Goal: Connect with others: Connect with others

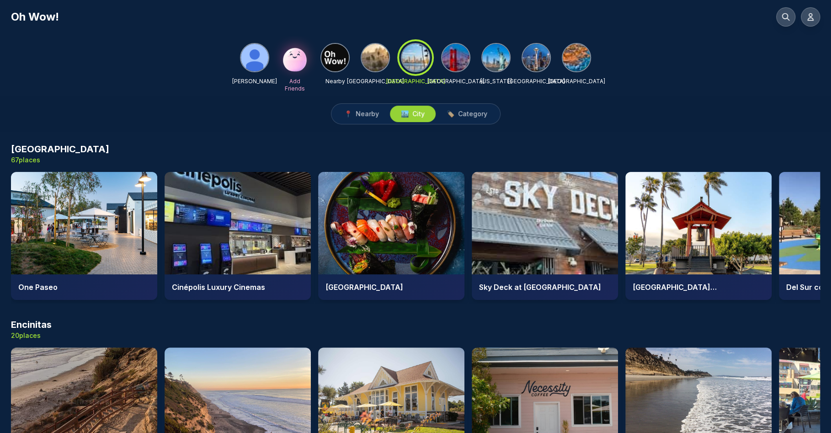
click at [170, 56] on div "[PERSON_NAME] Add Friends Nearby [GEOGRAPHIC_DATA] [GEOGRAPHIC_DATA] [GEOGRAPHI…" at bounding box center [415, 66] width 831 height 60
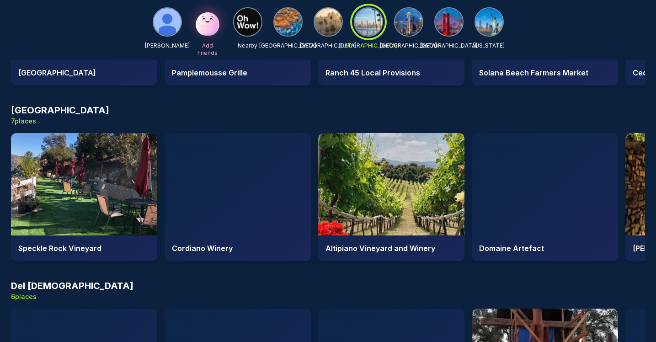
scroll to position [2483, 0]
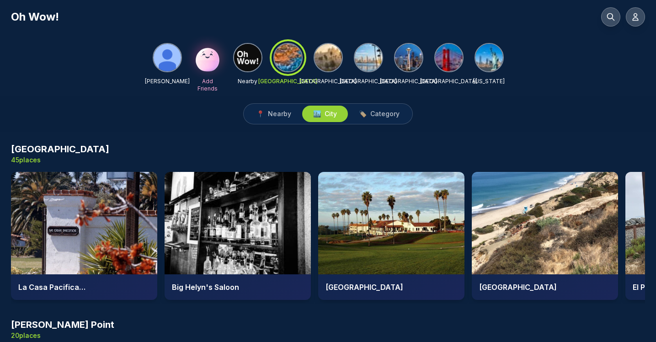
click at [329, 58] on img at bounding box center [327, 57] width 27 height 27
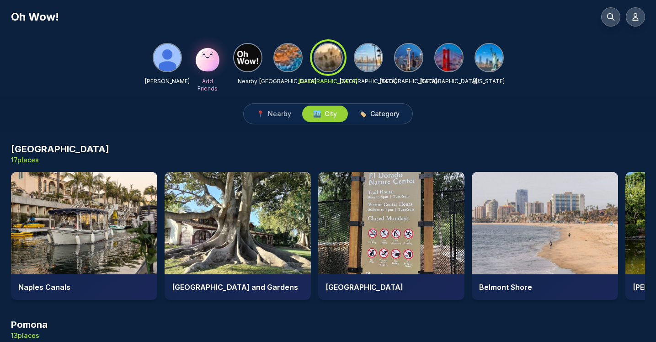
click at [382, 116] on span "Category" at bounding box center [384, 113] width 29 height 9
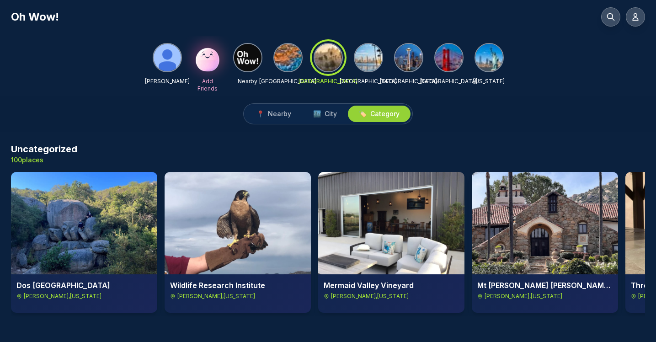
click at [325, 55] on div at bounding box center [328, 57] width 33 height 33
click at [373, 58] on img at bounding box center [368, 57] width 27 height 27
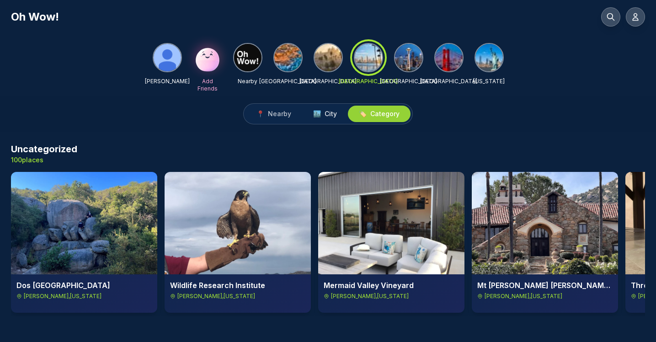
click at [331, 115] on span "City" at bounding box center [330, 113] width 12 height 9
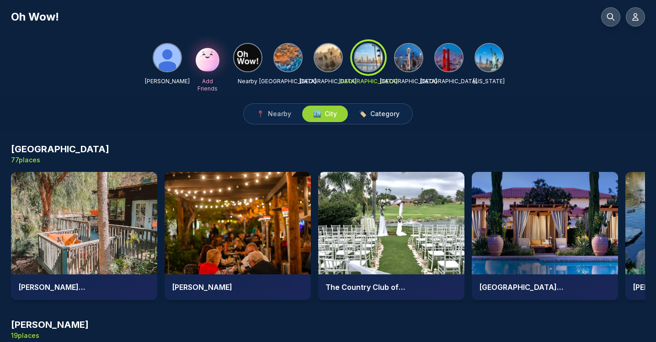
click at [382, 116] on span "Category" at bounding box center [384, 113] width 29 height 9
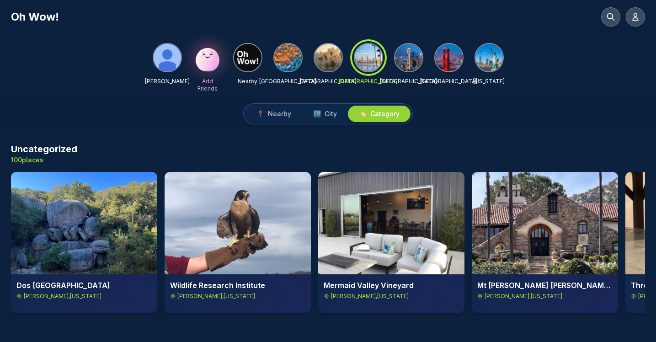
click at [249, 58] on img at bounding box center [247, 57] width 27 height 27
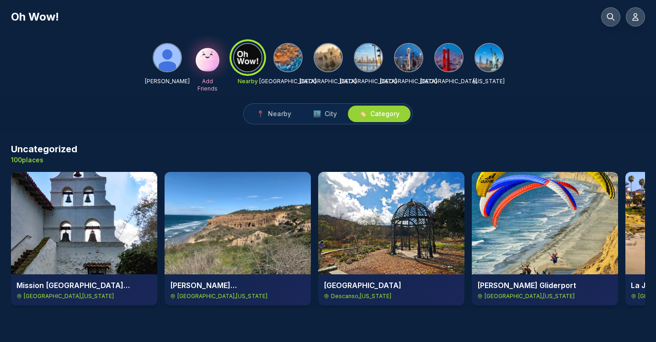
click at [387, 112] on span "Category" at bounding box center [384, 113] width 29 height 9
click at [366, 51] on img at bounding box center [368, 57] width 27 height 27
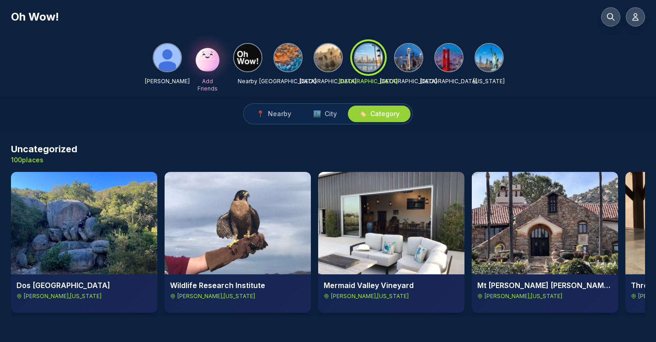
click at [329, 63] on img at bounding box center [327, 57] width 27 height 27
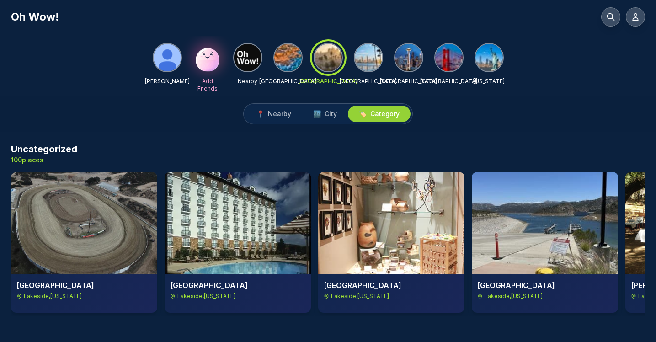
click at [291, 57] on img at bounding box center [287, 57] width 27 height 27
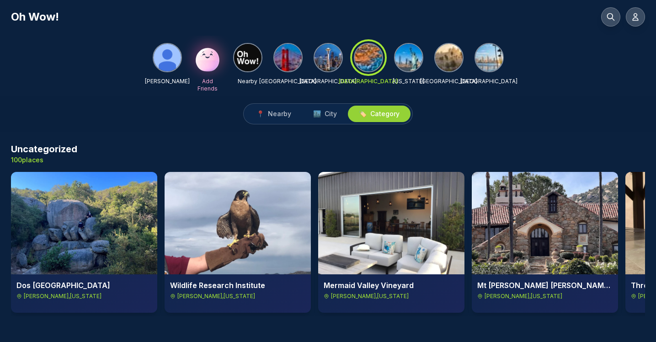
click at [248, 62] on img at bounding box center [247, 57] width 27 height 27
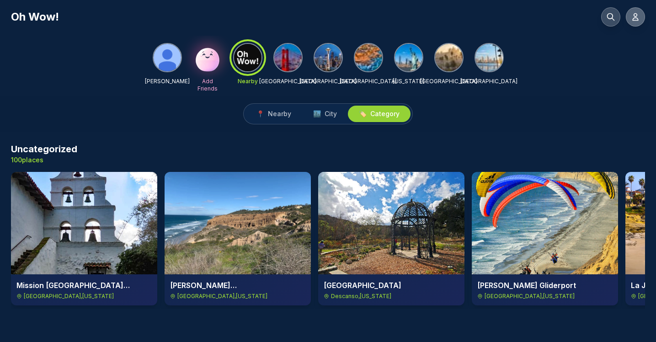
click at [634, 18] on icon at bounding box center [634, 17] width 5 height 7
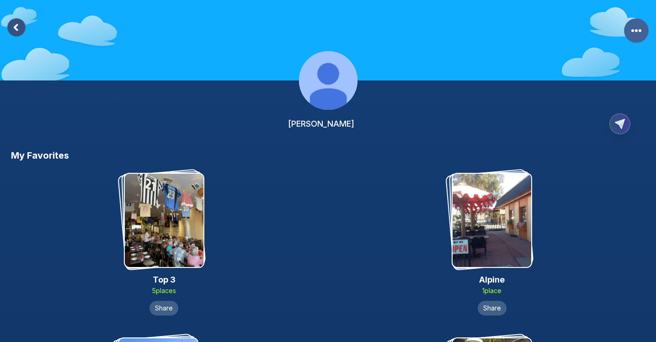
click at [635, 31] on circle "More Options" at bounding box center [636, 30] width 3 height 3
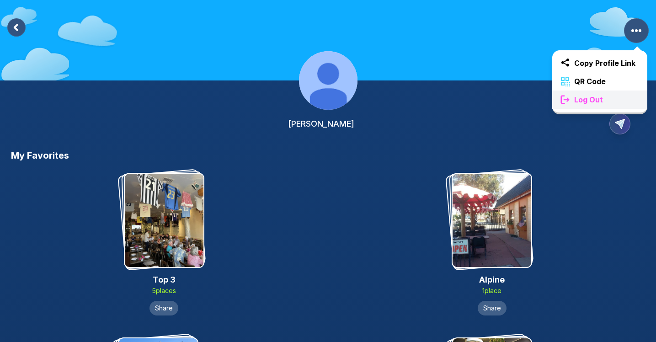
click at [591, 98] on span "Log Out" at bounding box center [588, 99] width 36 height 11
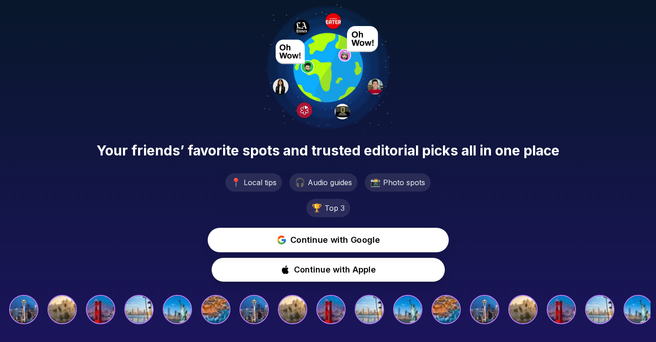
click at [346, 242] on span "Continue with Google" at bounding box center [335, 239] width 90 height 13
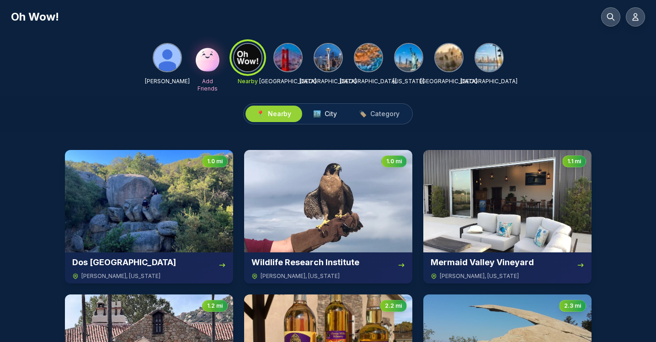
click at [329, 121] on button "🏙️ City" at bounding box center [325, 114] width 46 height 16
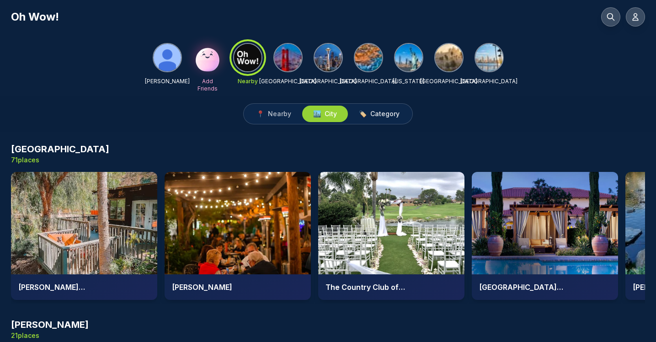
click at [385, 115] on span "Category" at bounding box center [384, 113] width 29 height 9
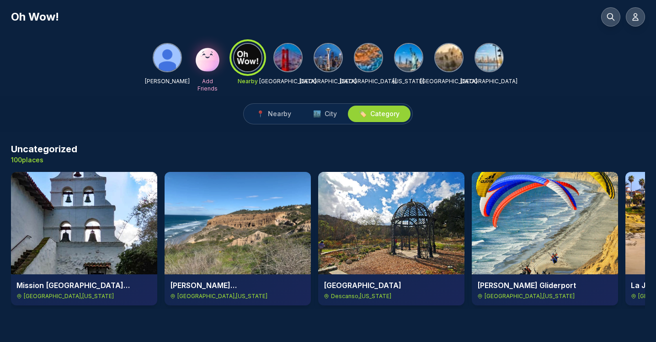
click at [290, 59] on img at bounding box center [287, 57] width 27 height 27
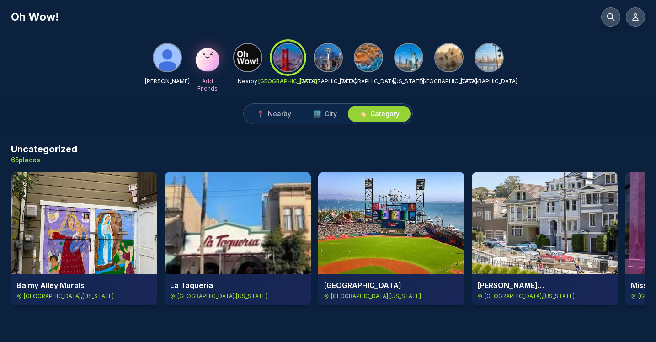
click at [329, 63] on img at bounding box center [327, 57] width 27 height 27
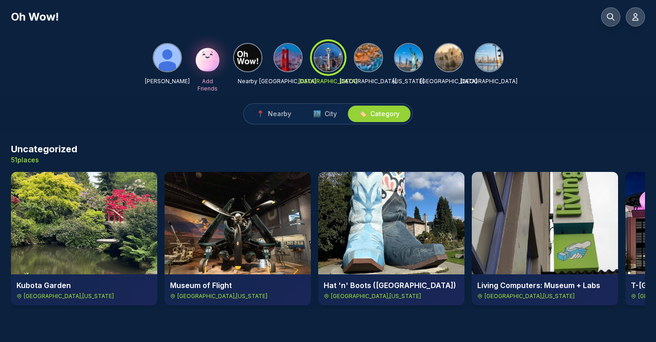
click at [374, 64] on img at bounding box center [368, 57] width 27 height 27
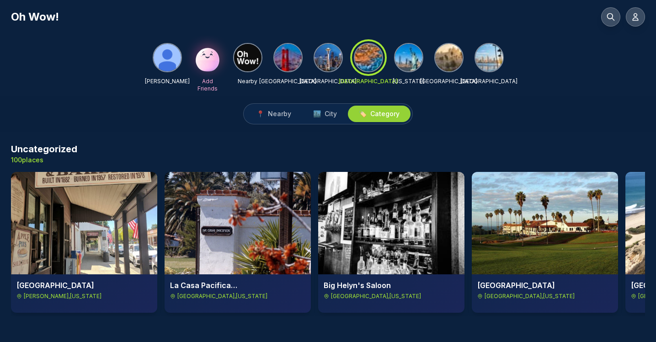
click at [374, 64] on div at bounding box center [368, 57] width 33 height 33
click at [405, 61] on img at bounding box center [408, 57] width 27 height 27
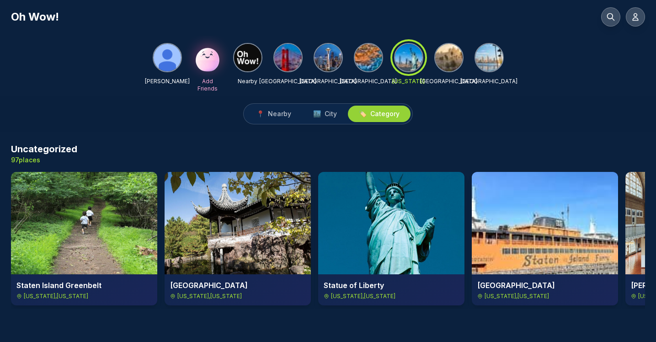
click at [368, 61] on img at bounding box center [368, 57] width 27 height 27
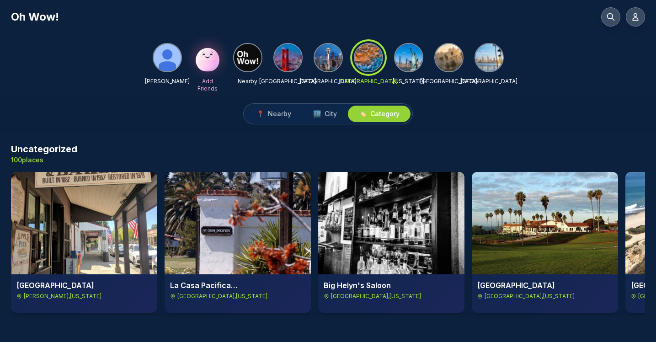
click at [408, 57] on img at bounding box center [408, 57] width 27 height 27
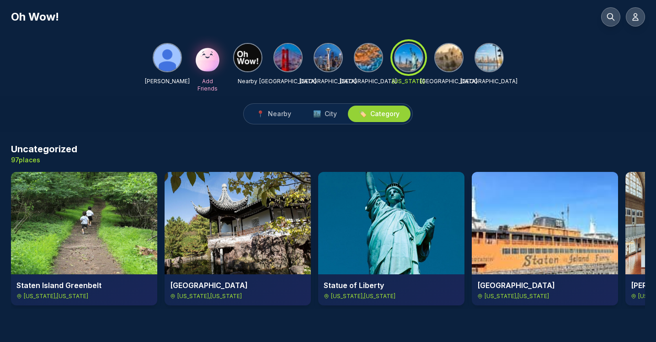
click at [451, 62] on img at bounding box center [448, 57] width 27 height 27
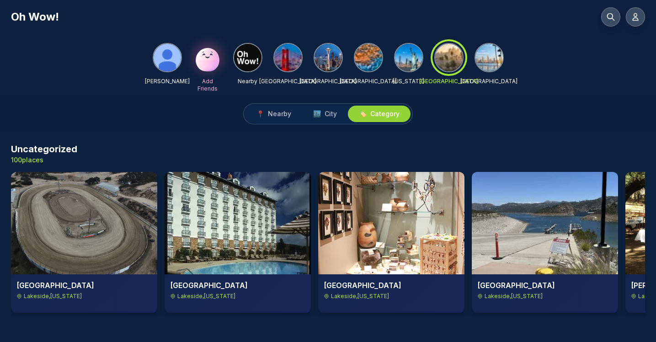
click at [167, 58] on img at bounding box center [167, 57] width 27 height 27
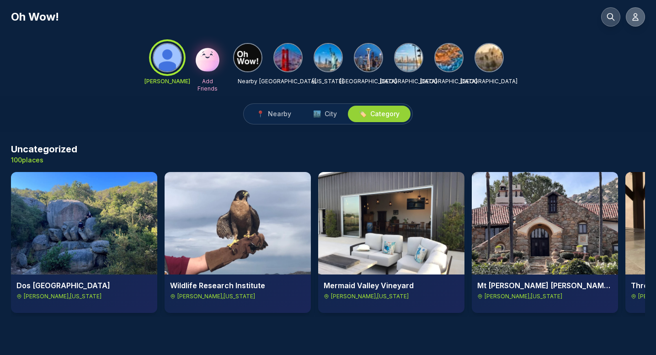
click at [636, 19] on icon at bounding box center [635, 16] width 9 height 9
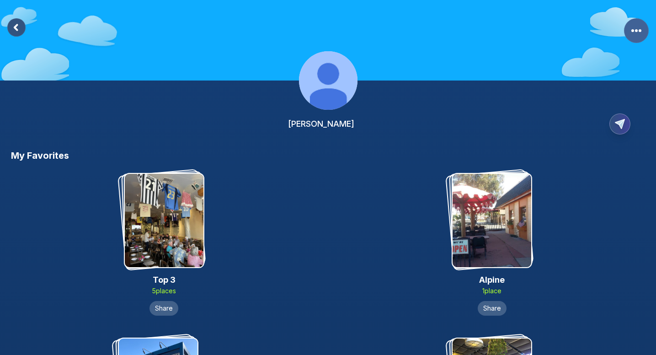
click at [638, 37] on rect "More Options" at bounding box center [636, 30] width 25 height 25
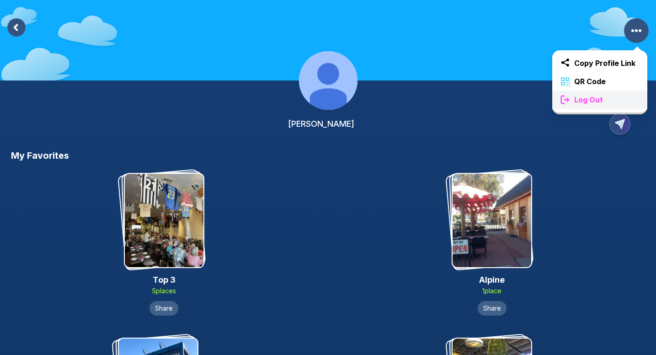
click at [586, 101] on span "Log Out" at bounding box center [588, 99] width 36 height 11
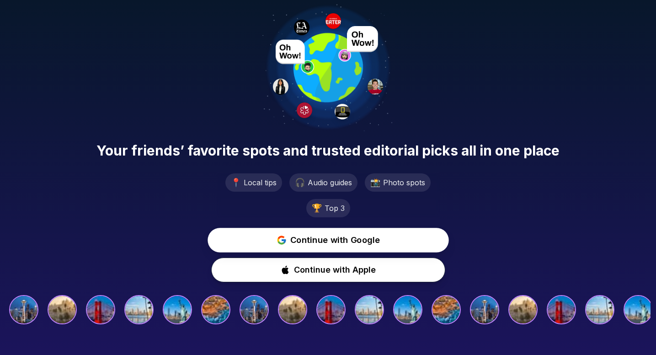
click at [350, 244] on span "Continue with Google" at bounding box center [335, 239] width 90 height 13
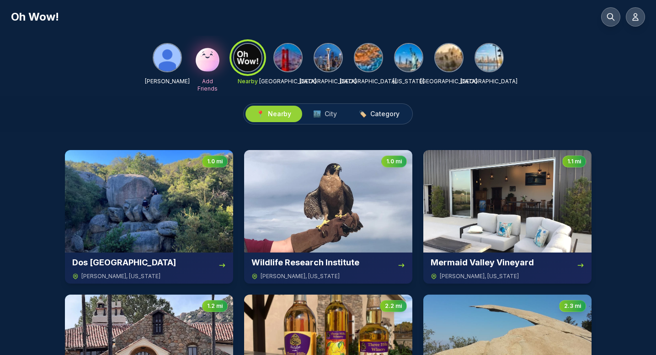
click at [382, 115] on span "Category" at bounding box center [384, 113] width 29 height 9
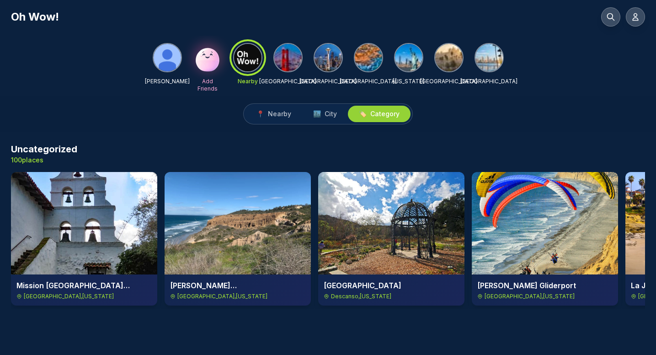
click at [371, 63] on img at bounding box center [368, 57] width 27 height 27
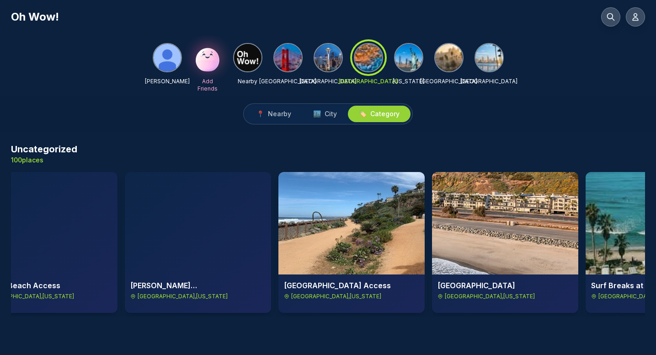
scroll to position [0, 929]
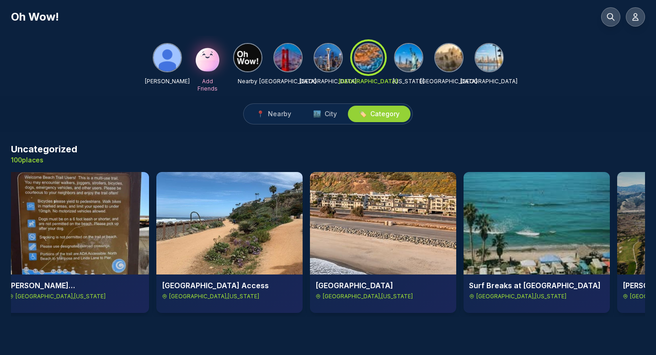
click at [493, 61] on img at bounding box center [488, 57] width 27 height 27
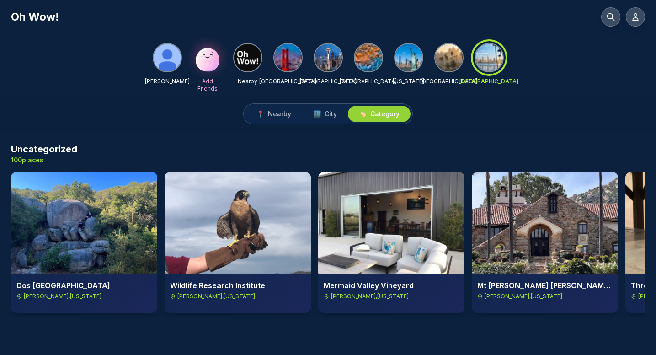
click at [367, 61] on img at bounding box center [368, 57] width 27 height 27
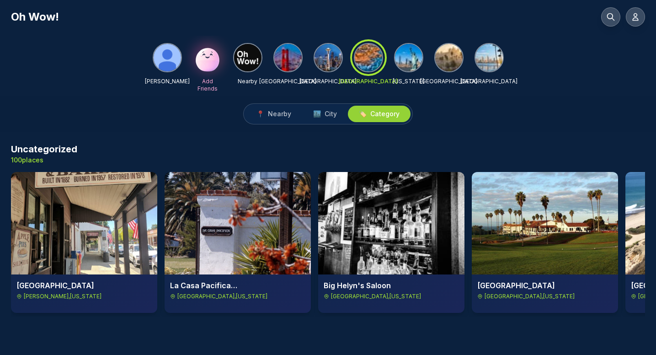
click at [407, 62] on img at bounding box center [408, 57] width 27 height 27
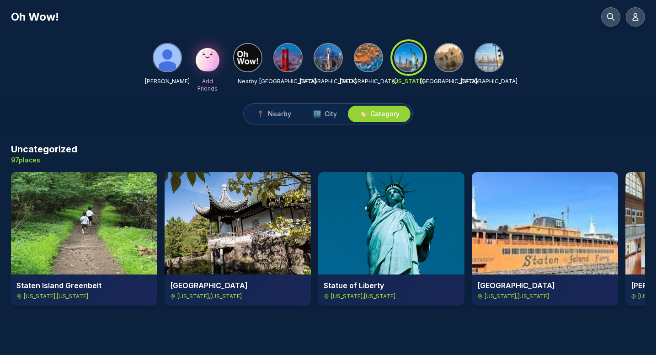
click at [446, 62] on img at bounding box center [448, 57] width 27 height 27
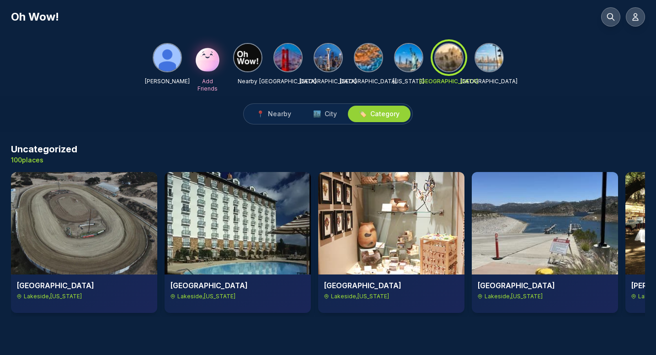
click at [329, 69] on img at bounding box center [327, 57] width 27 height 27
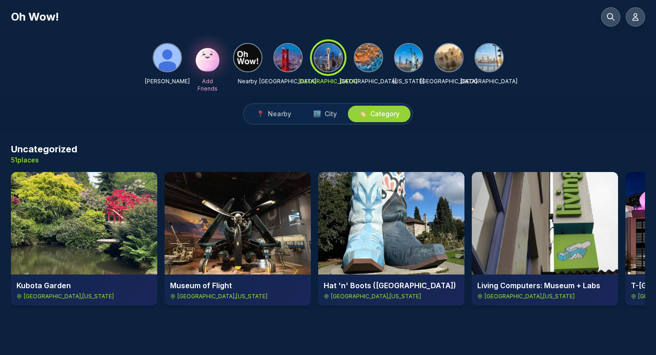
click at [251, 66] on img at bounding box center [247, 57] width 27 height 27
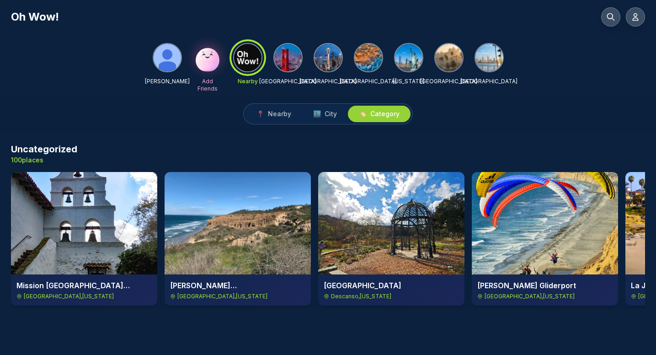
click at [163, 59] on img at bounding box center [167, 57] width 27 height 27
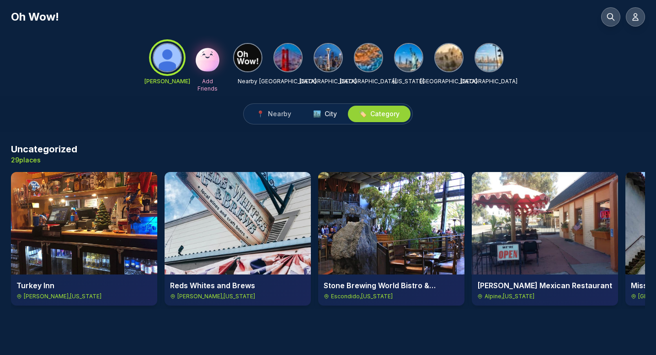
click at [329, 113] on span "City" at bounding box center [330, 113] width 12 height 9
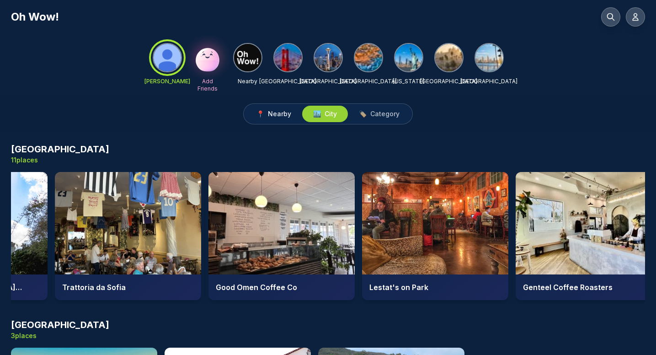
click at [281, 113] on span "Nearby" at bounding box center [279, 113] width 23 height 9
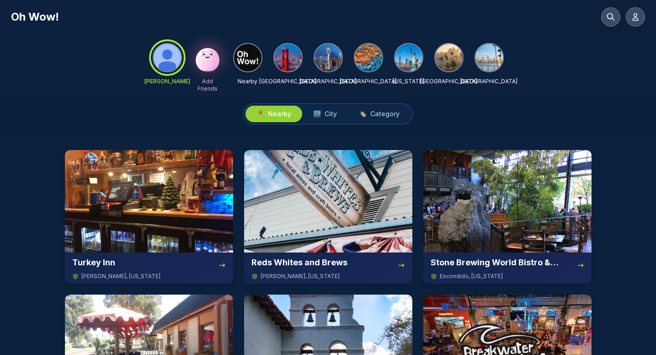
click at [246, 60] on img at bounding box center [247, 57] width 27 height 27
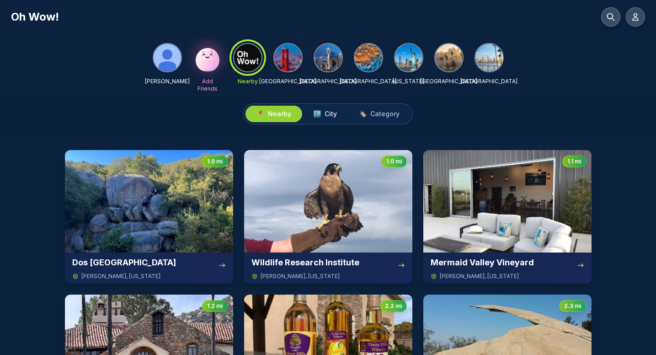
click at [334, 112] on span "City" at bounding box center [330, 113] width 12 height 9
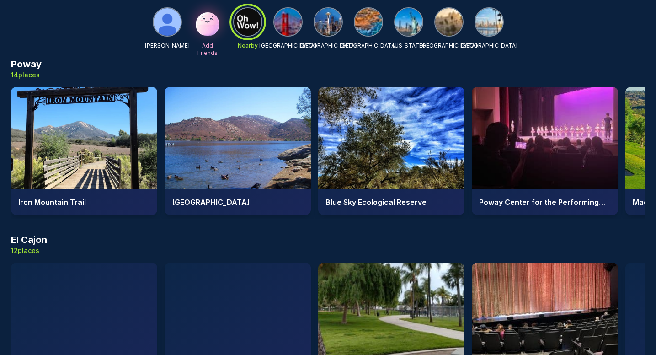
scroll to position [763, 0]
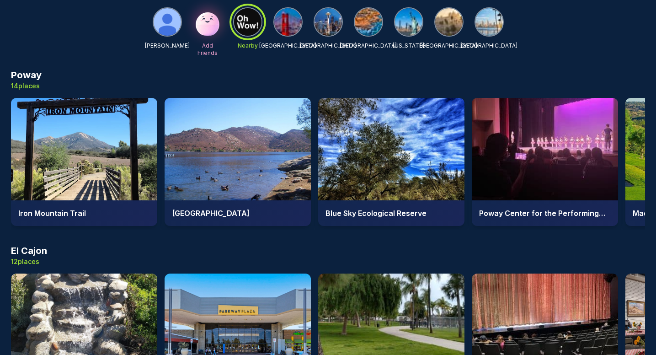
click at [450, 22] on img at bounding box center [448, 21] width 27 height 27
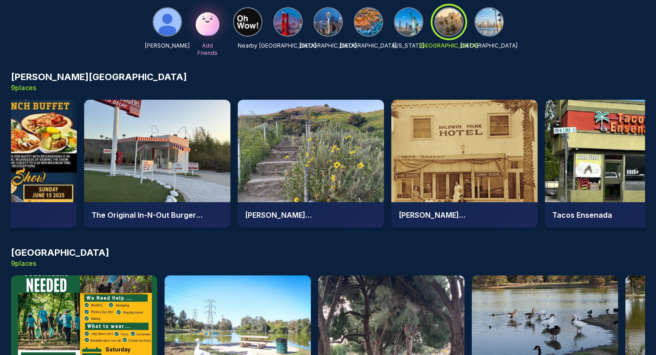
scroll to position [0, 174]
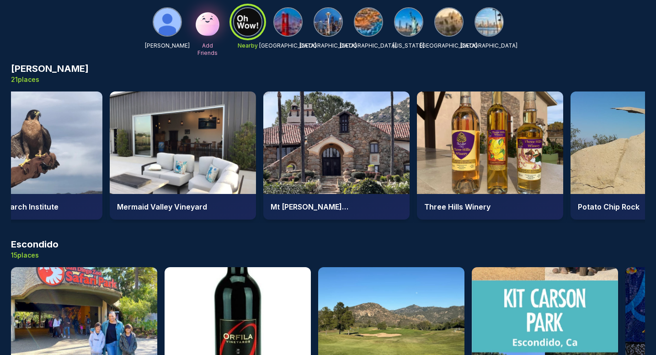
scroll to position [0, 210]
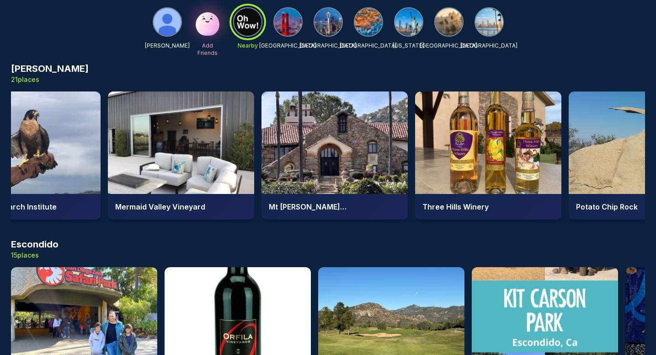
click at [447, 24] on img at bounding box center [448, 21] width 27 height 27
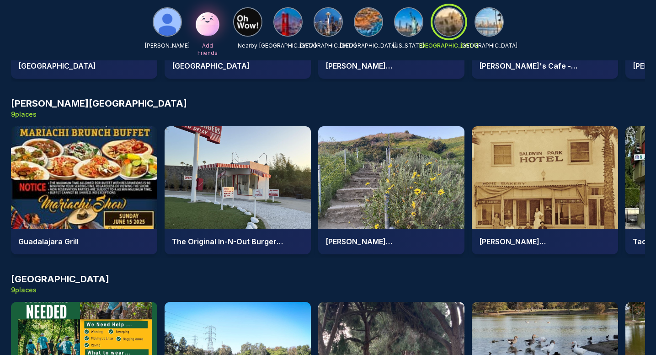
scroll to position [1792, 0]
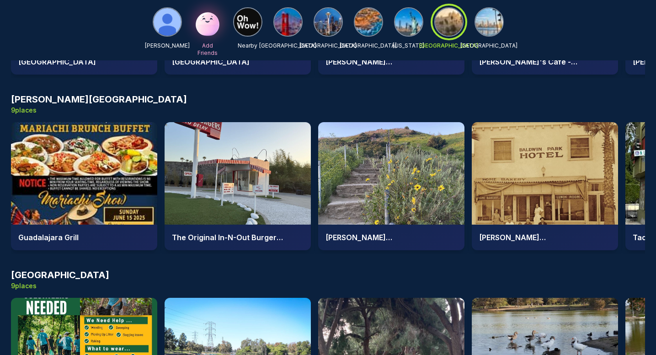
click at [233, 185] on img at bounding box center [237, 173] width 146 height 102
